Goal: Task Accomplishment & Management: Use online tool/utility

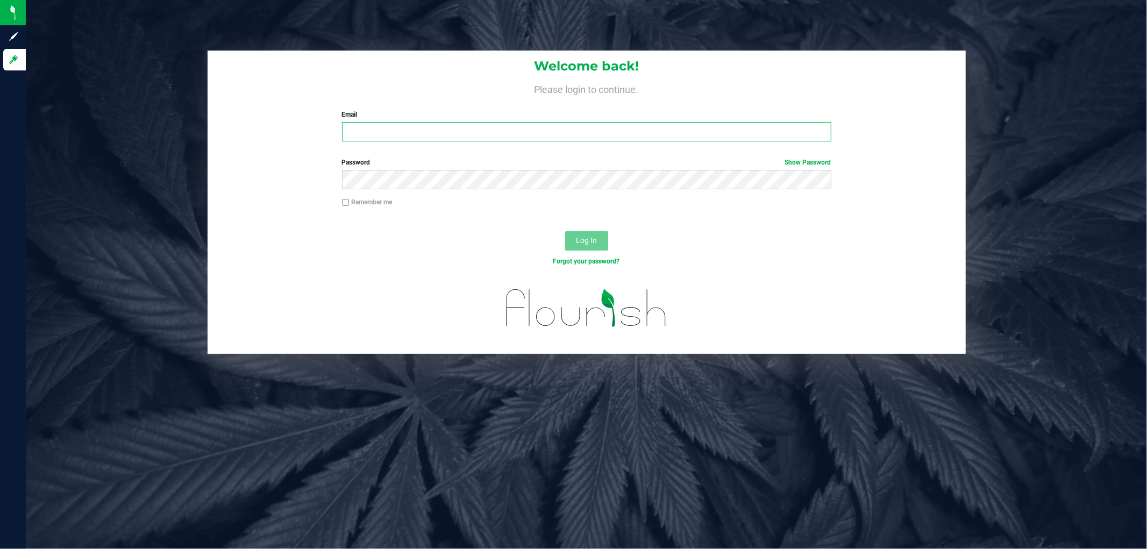
click at [523, 127] on input "Email" at bounding box center [586, 131] width 489 height 19
type input "[EMAIL_ADDRESS][DOMAIN_NAME]"
click at [565, 231] on button "Log In" at bounding box center [586, 240] width 43 height 19
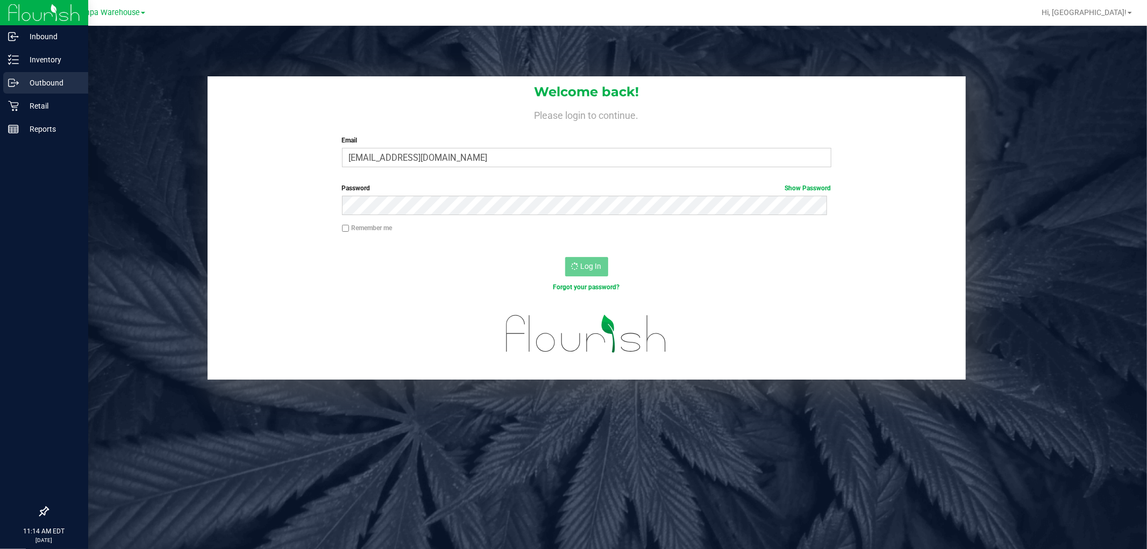
click at [28, 85] on p "Outbound" at bounding box center [51, 82] width 65 height 13
click at [17, 81] on icon at bounding box center [13, 82] width 11 height 11
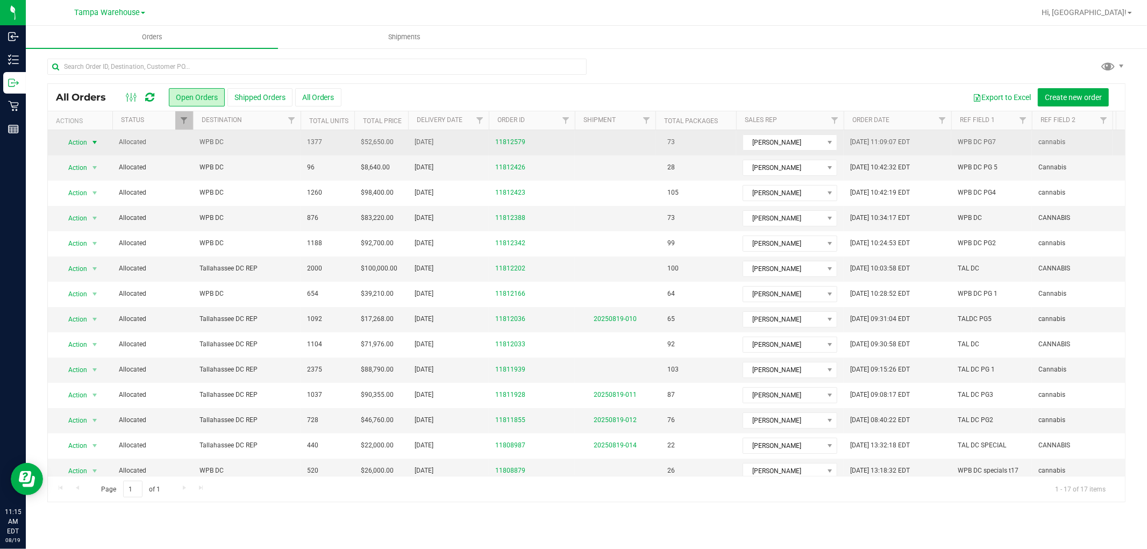
click at [90, 141] on span "select" at bounding box center [94, 142] width 9 height 9
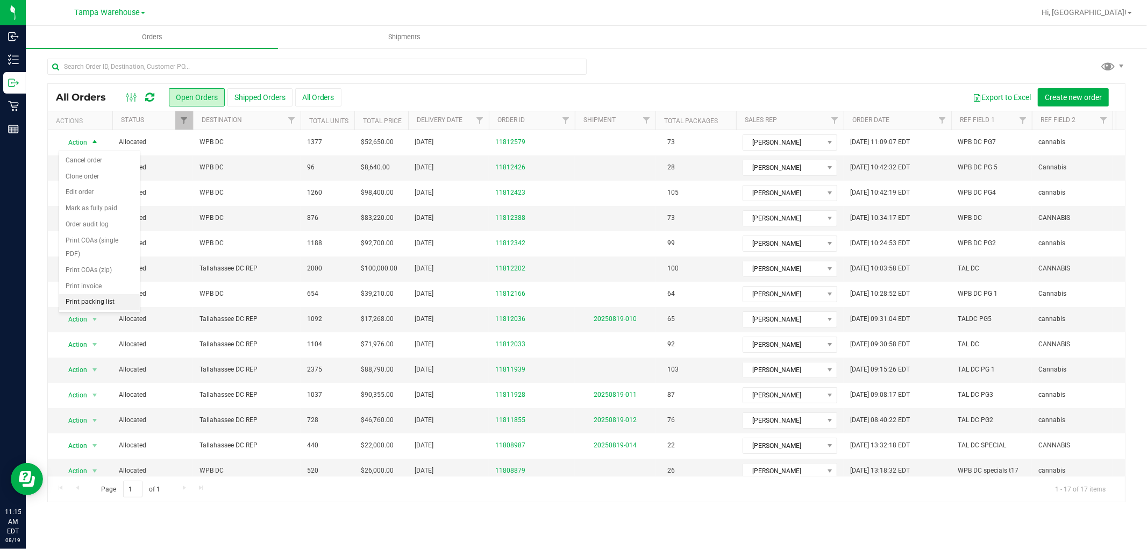
click at [101, 299] on li "Print packing list" at bounding box center [99, 302] width 81 height 16
click at [1117, 11] on span "Hi, [GEOGRAPHIC_DATA]!" at bounding box center [1083, 12] width 85 height 9
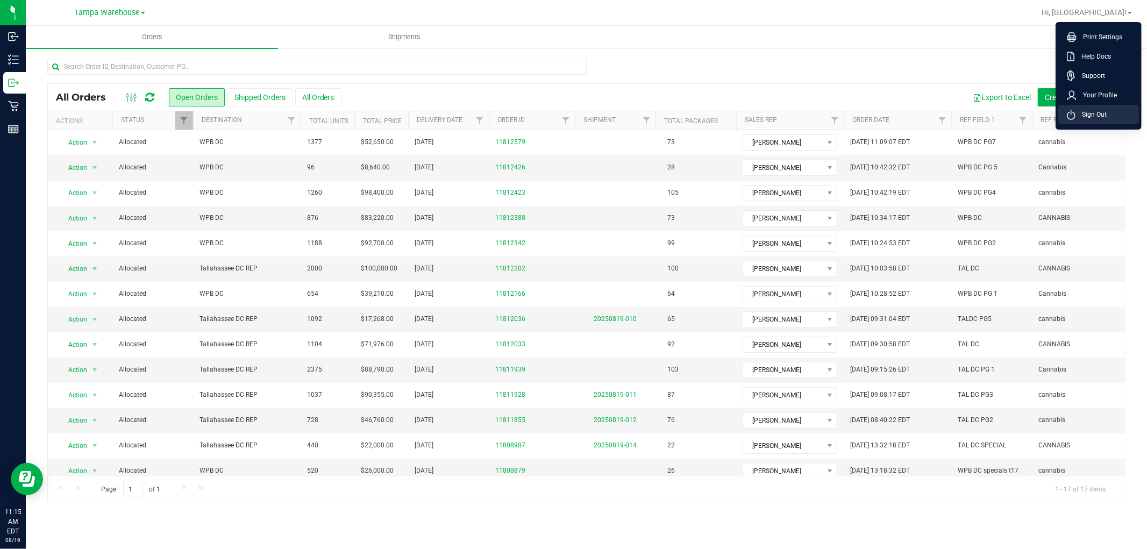
click at [1093, 113] on span "Sign Out" at bounding box center [1090, 114] width 31 height 11
